Goal: Information Seeking & Learning: Learn about a topic

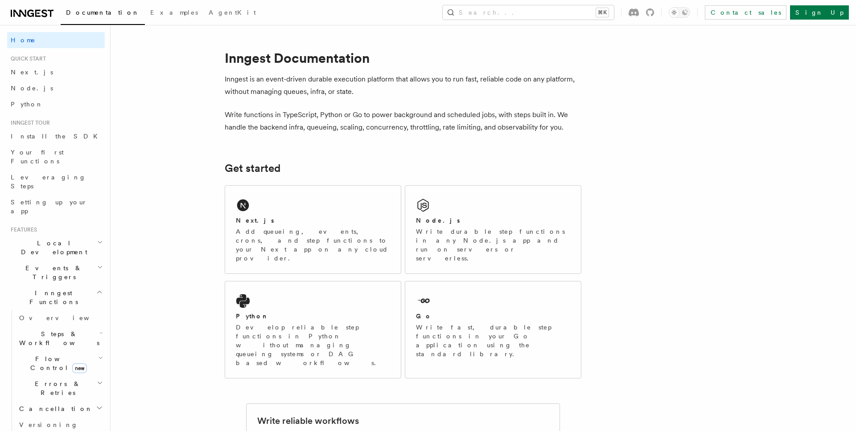
click at [57, 264] on span "Events & Triggers" at bounding box center [52, 273] width 90 height 18
click at [56, 264] on span "Events & Triggers" at bounding box center [52, 273] width 90 height 18
click at [64, 285] on h2 "Inngest Functions" at bounding box center [56, 297] width 98 height 25
click at [81, 285] on h2 "Inngest Functions" at bounding box center [56, 297] width 98 height 25
click at [76, 285] on h2 "Inngest Functions" at bounding box center [56, 297] width 98 height 25
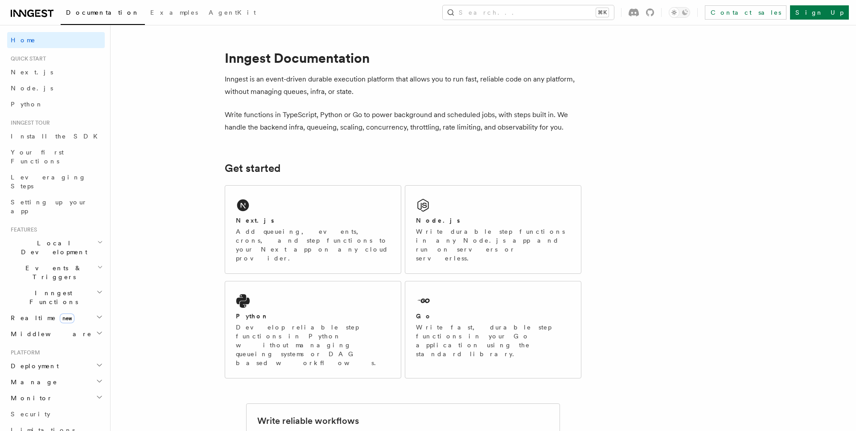
click at [74, 310] on h2 "Realtime new" at bounding box center [56, 318] width 98 height 16
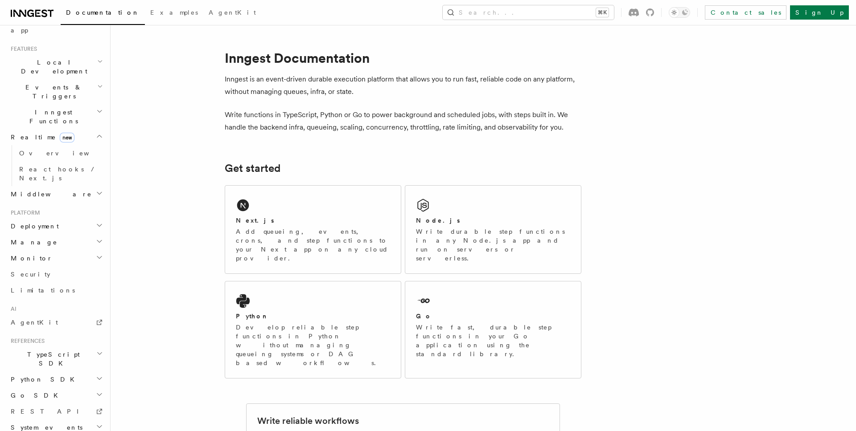
scroll to position [201, 0]
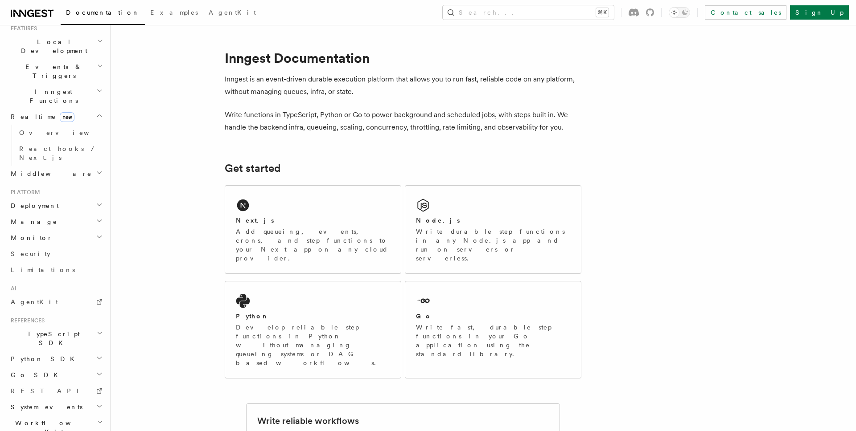
click at [45, 198] on h2 "Deployment" at bounding box center [56, 206] width 98 height 16
click at [49, 214] on h2 "Manage" at bounding box center [56, 222] width 98 height 16
click at [42, 230] on h2 "Monitor" at bounding box center [56, 238] width 98 height 16
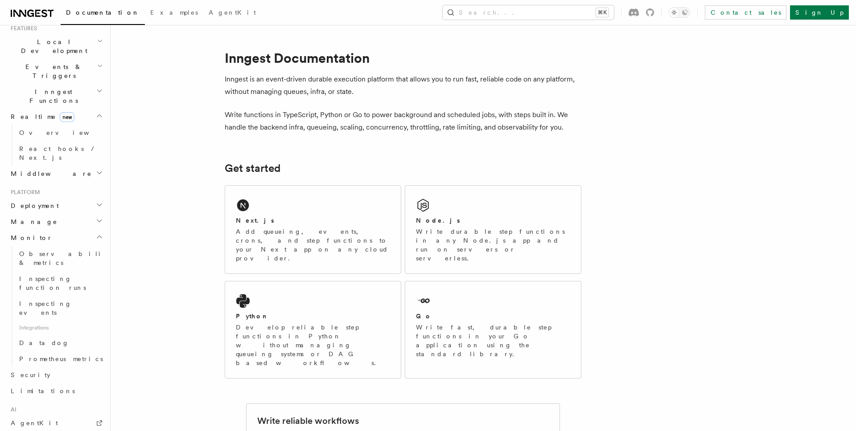
click at [43, 230] on h2 "Monitor" at bounding box center [56, 238] width 98 height 16
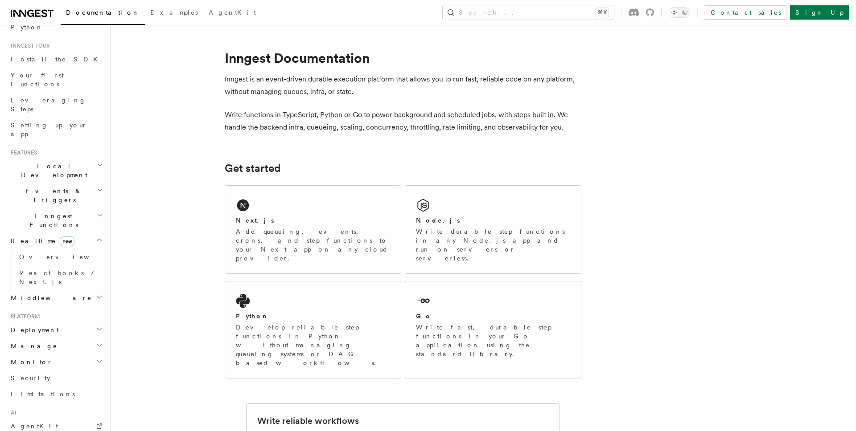
scroll to position [54, 0]
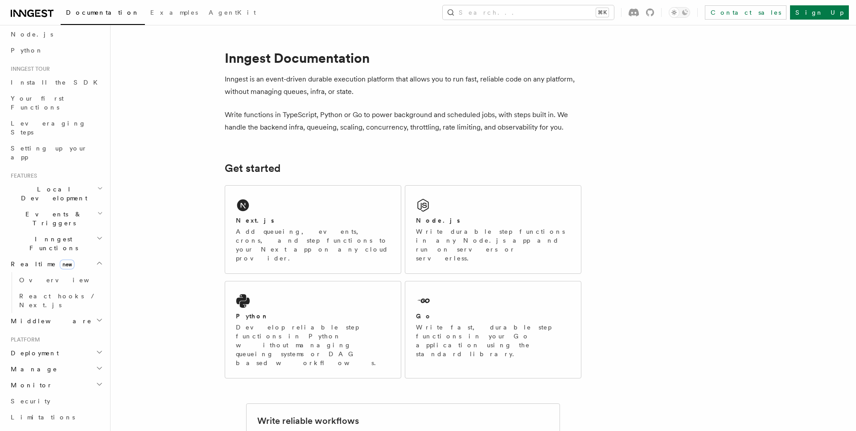
click at [49, 181] on h2 "Local Development" at bounding box center [56, 193] width 98 height 25
click at [49, 185] on span "Local Development" at bounding box center [52, 194] width 90 height 18
click at [49, 210] on span "Events & Triggers" at bounding box center [52, 219] width 90 height 18
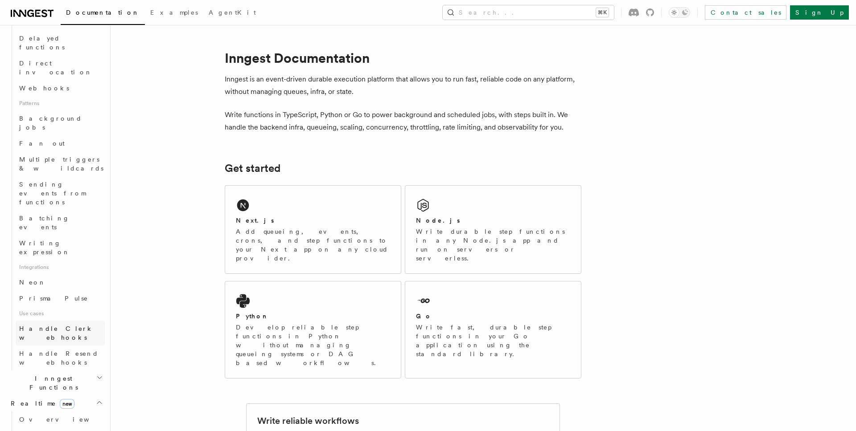
scroll to position [376, 0]
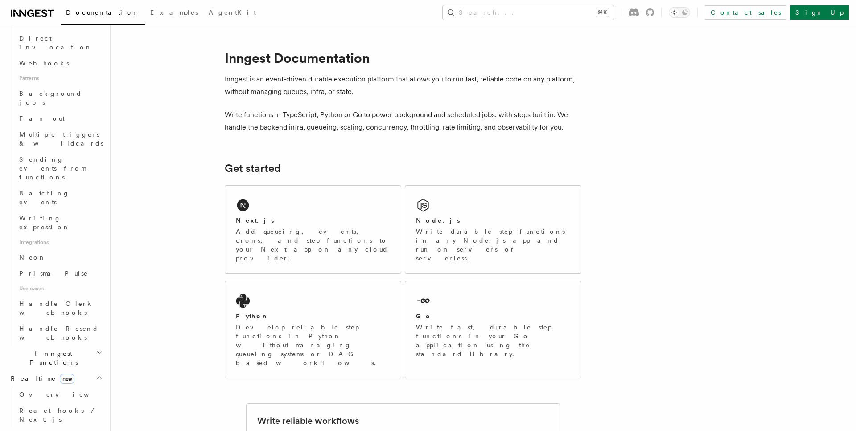
click at [66, 346] on h2 "Inngest Functions" at bounding box center [56, 358] width 98 height 25
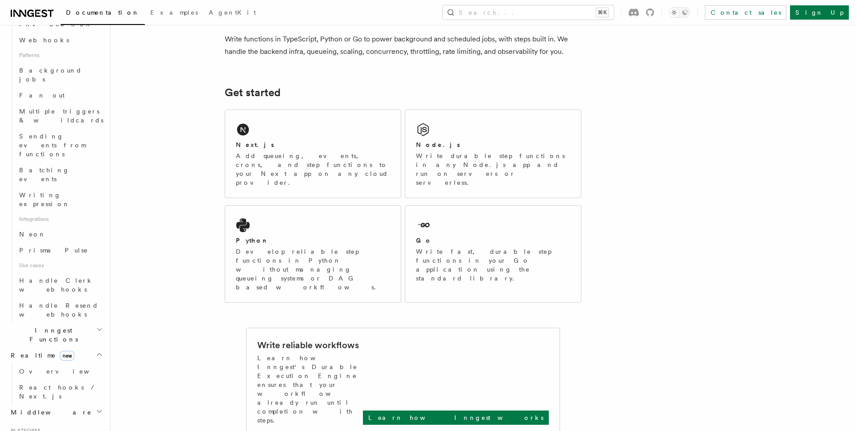
scroll to position [450, 0]
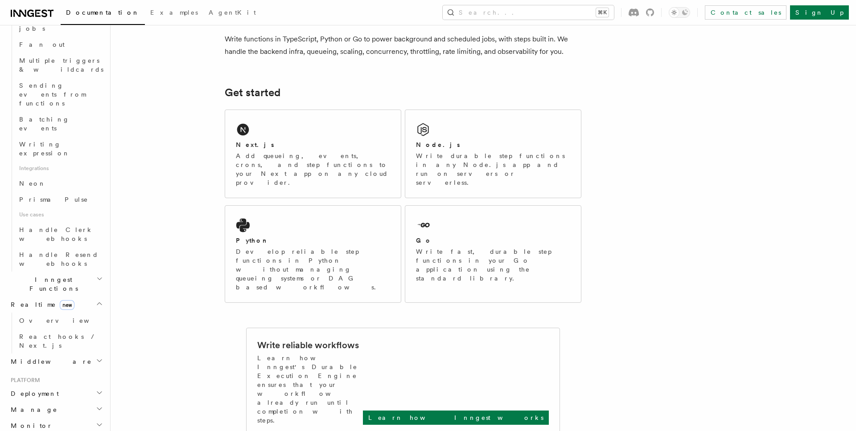
click at [61, 386] on h2 "Deployment" at bounding box center [56, 394] width 98 height 16
click at [60, 386] on h2 "Deployment" at bounding box center [56, 394] width 98 height 16
click at [56, 386] on h2 "Deployment" at bounding box center [56, 394] width 98 height 16
click at [57, 402] on h2 "Manage" at bounding box center [56, 410] width 98 height 16
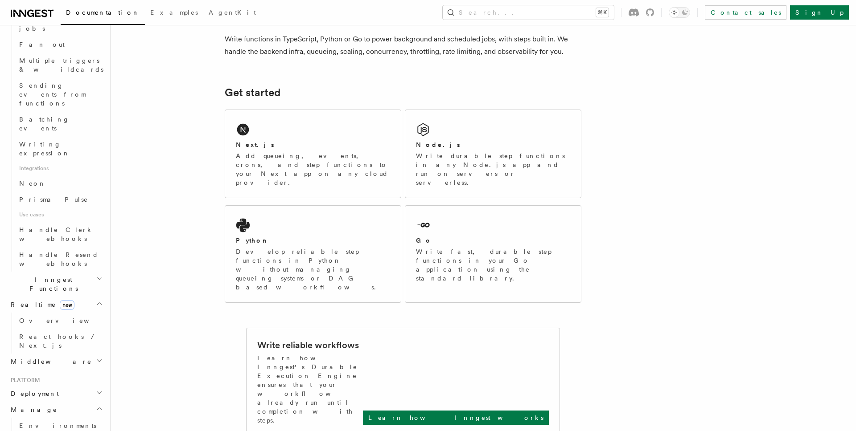
click at [57, 402] on h2 "Manage" at bounding box center [56, 410] width 98 height 16
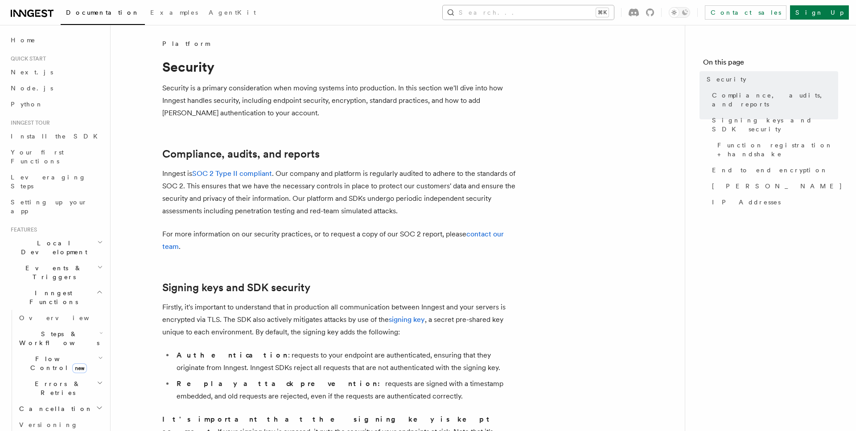
click at [533, 13] on button "Search... ⌘K" at bounding box center [528, 12] width 171 height 14
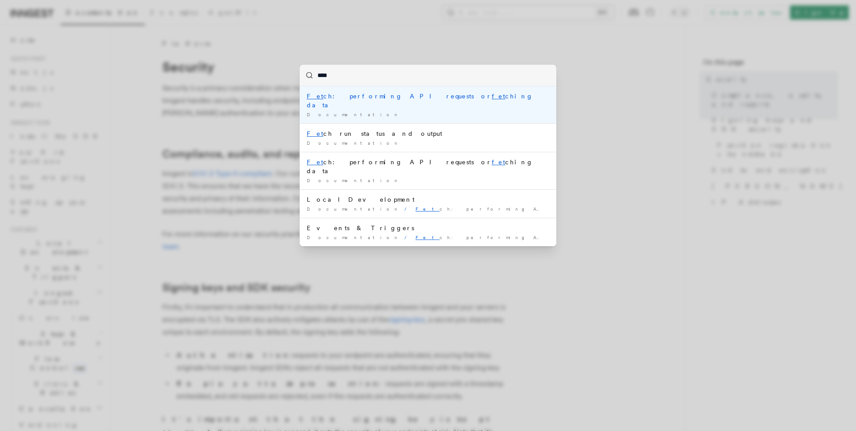
type input "*****"
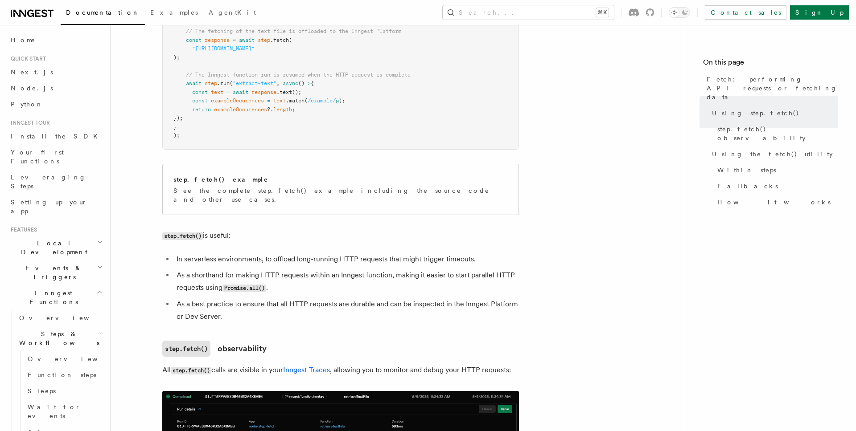
scroll to position [460, 0]
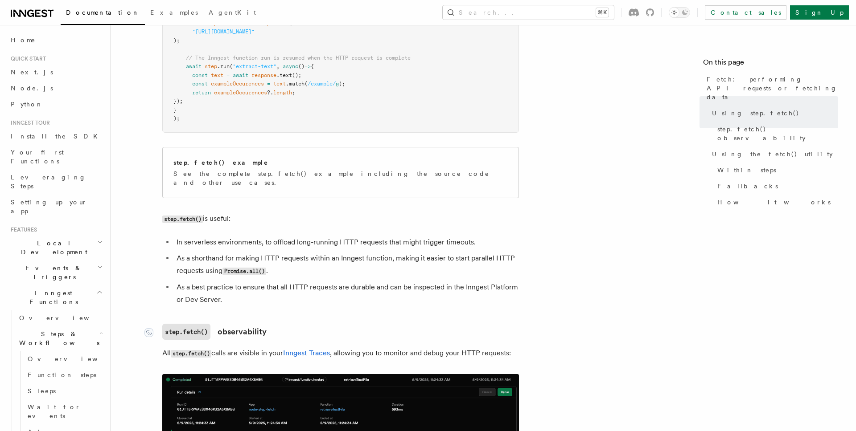
click at [230, 326] on link "step.fetch() observability" at bounding box center [214, 332] width 104 height 16
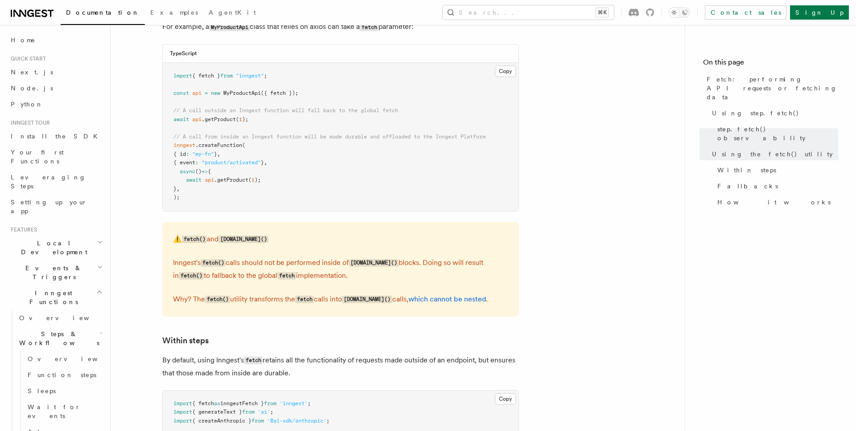
scroll to position [999, 0]
